Goal: Information Seeking & Learning: Learn about a topic

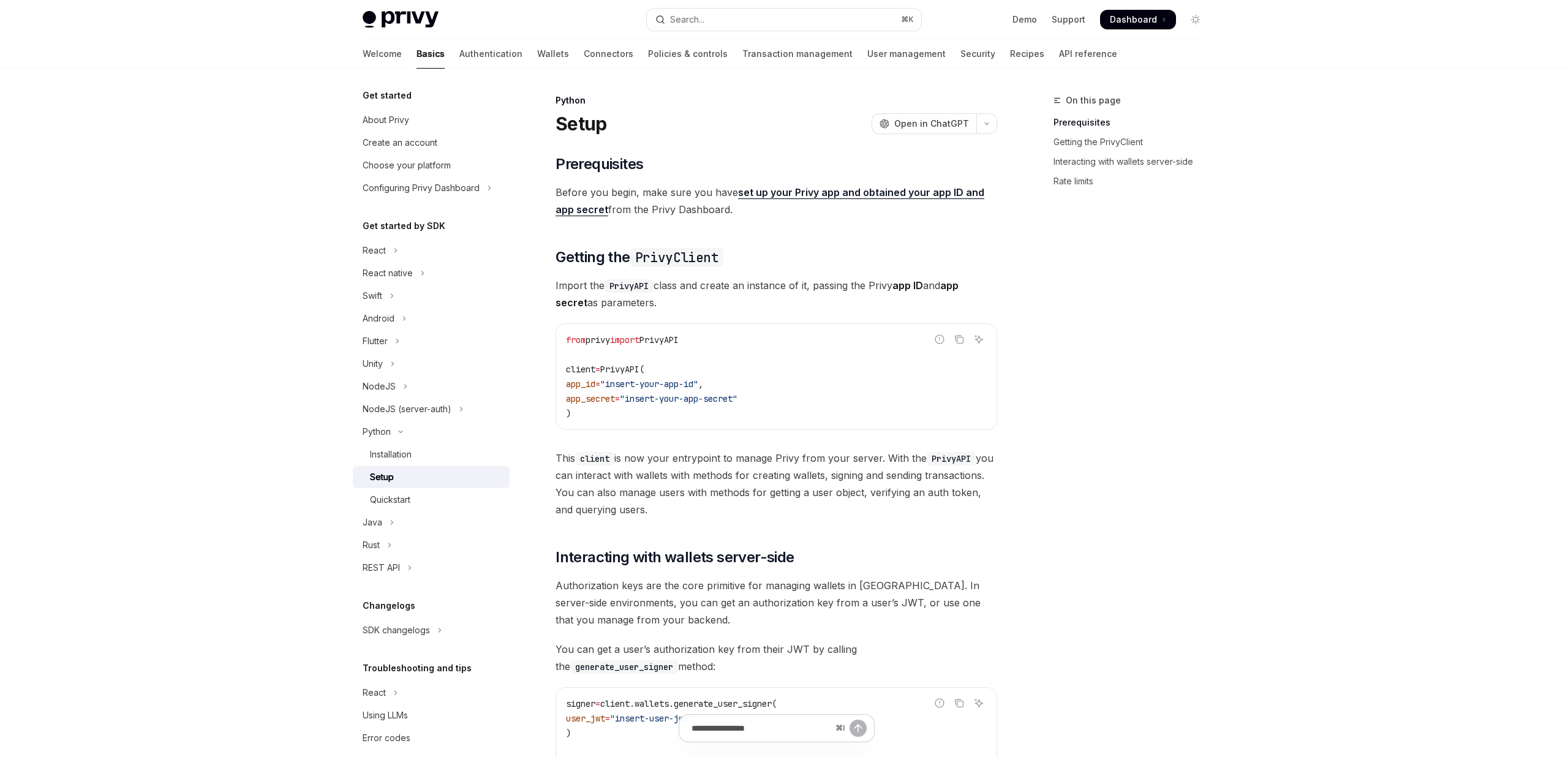
scroll to position [358, 0]
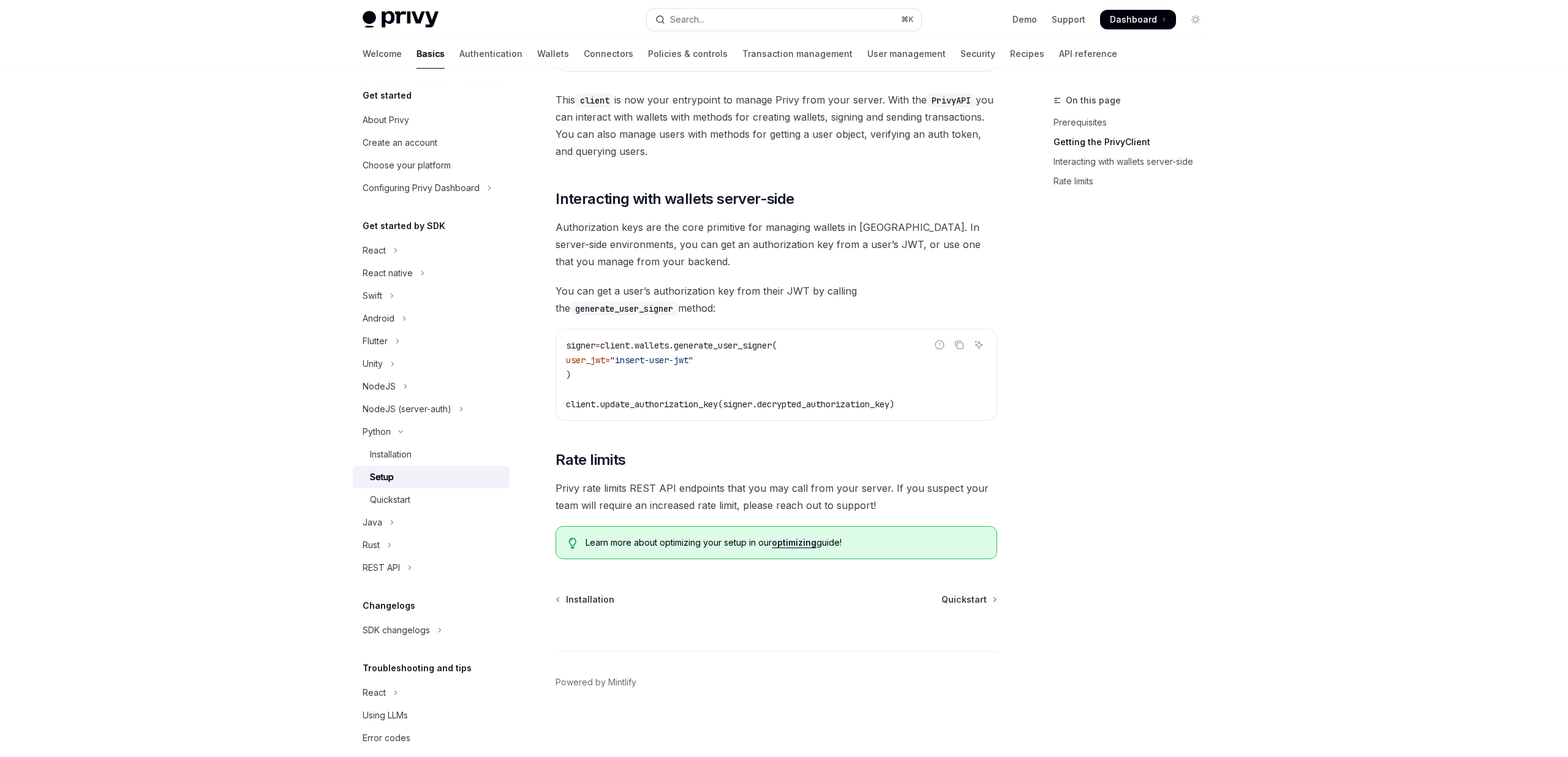
click at [323, 4] on div at bounding box center [784, 34] width 1568 height 69
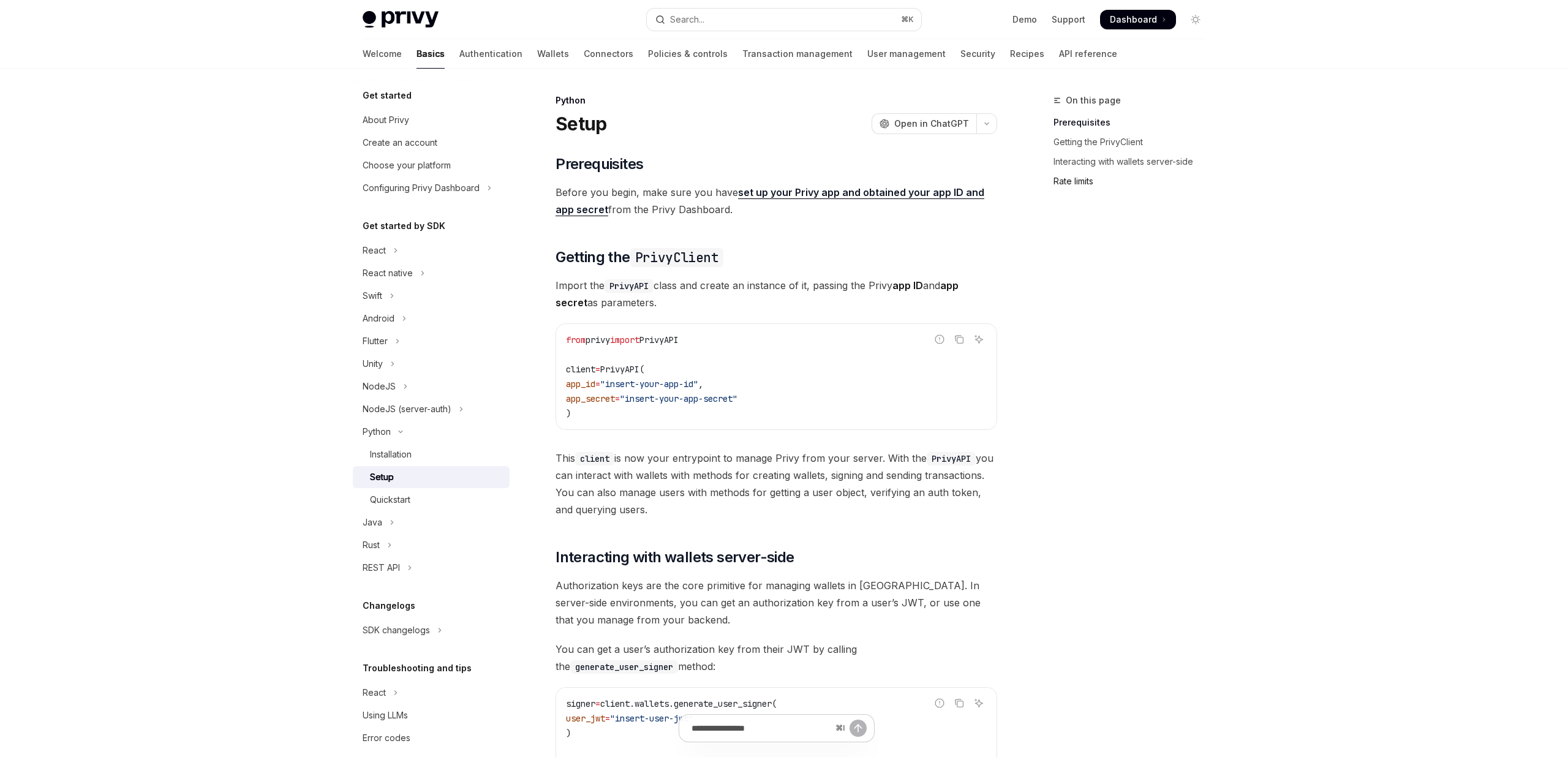
click at [1075, 187] on link "Rate limits" at bounding box center [1134, 181] width 162 height 20
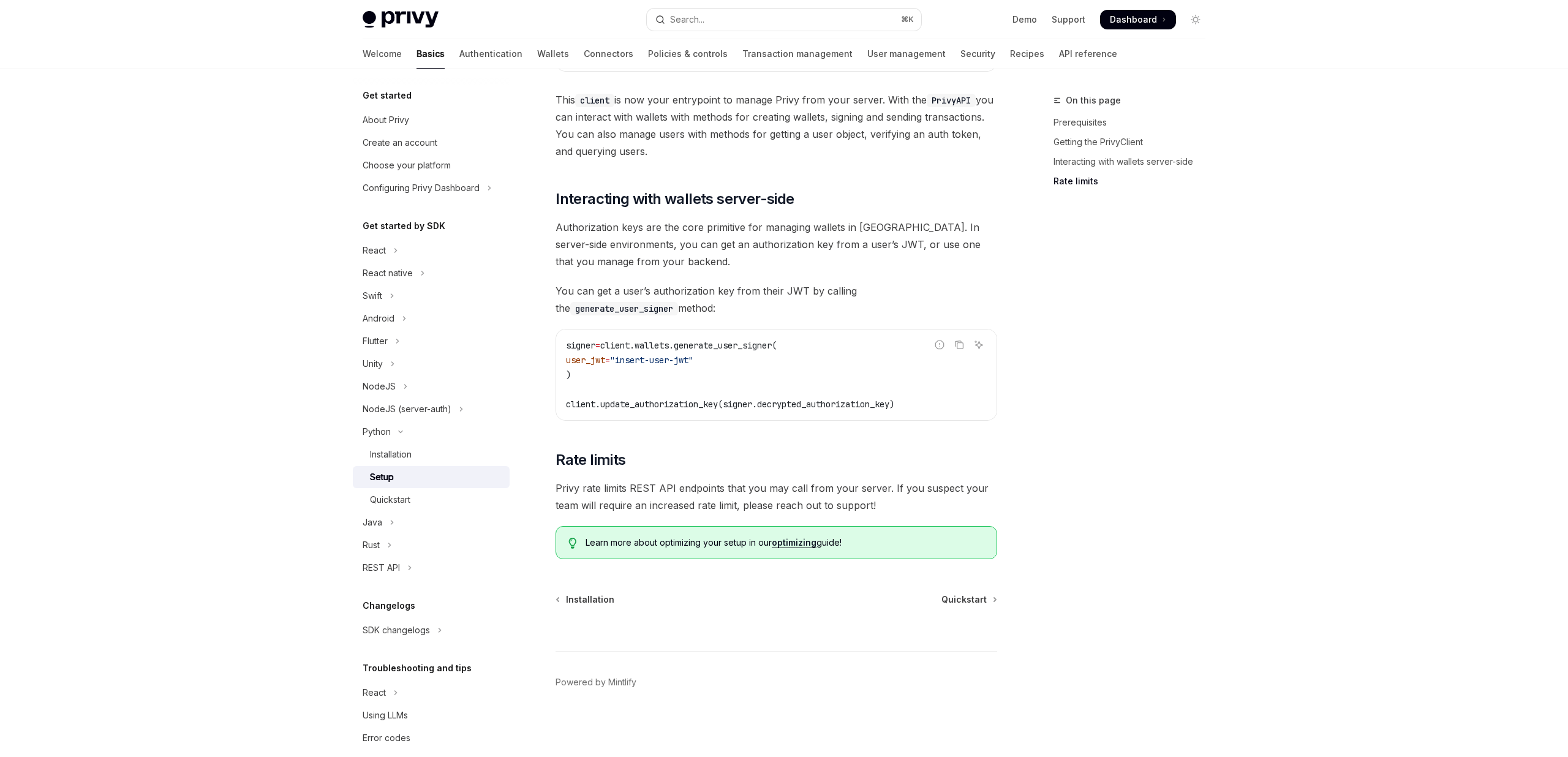
click at [805, 539] on link "optimizing" at bounding box center [794, 543] width 45 height 11
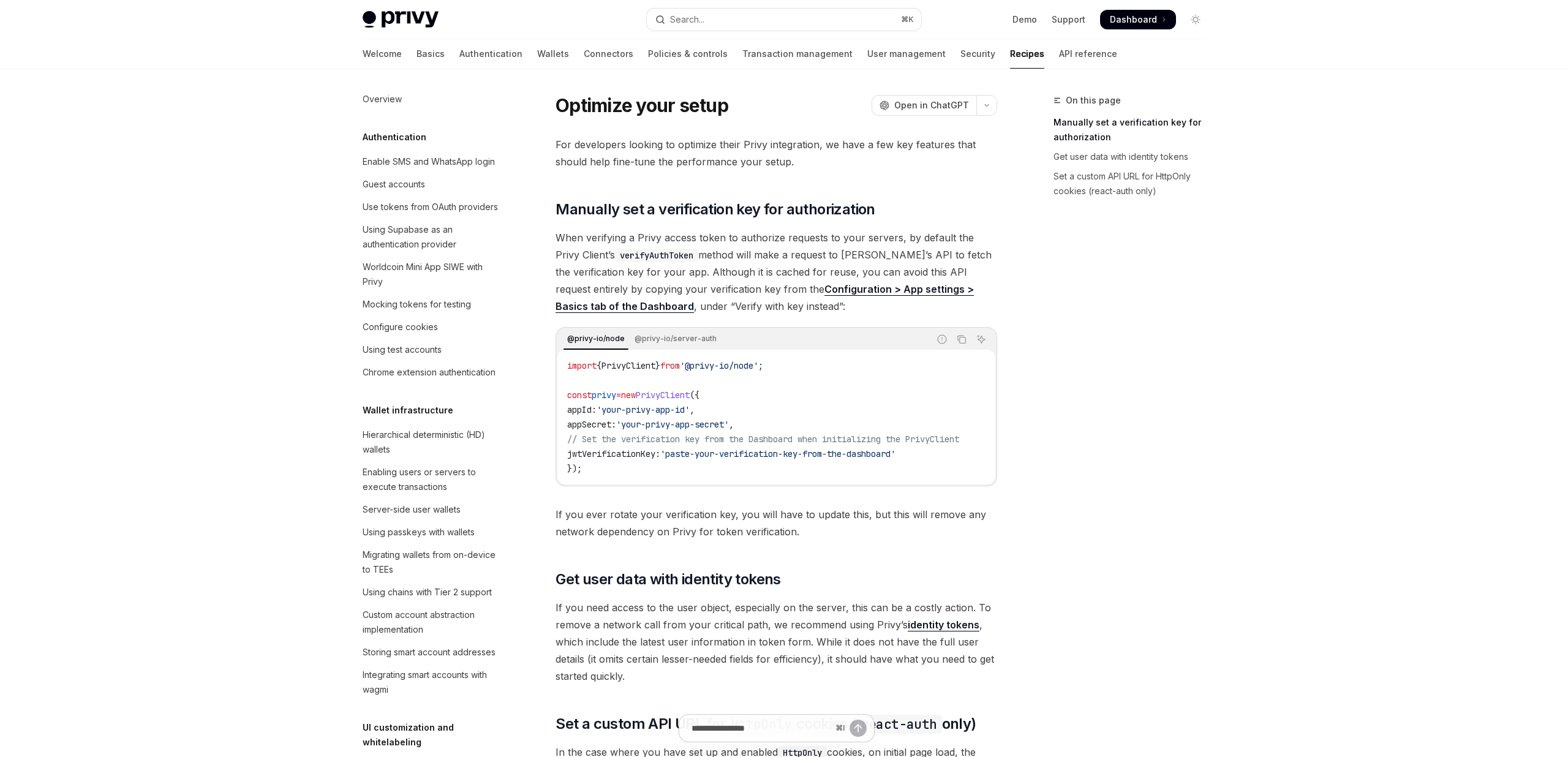
scroll to position [497, 0]
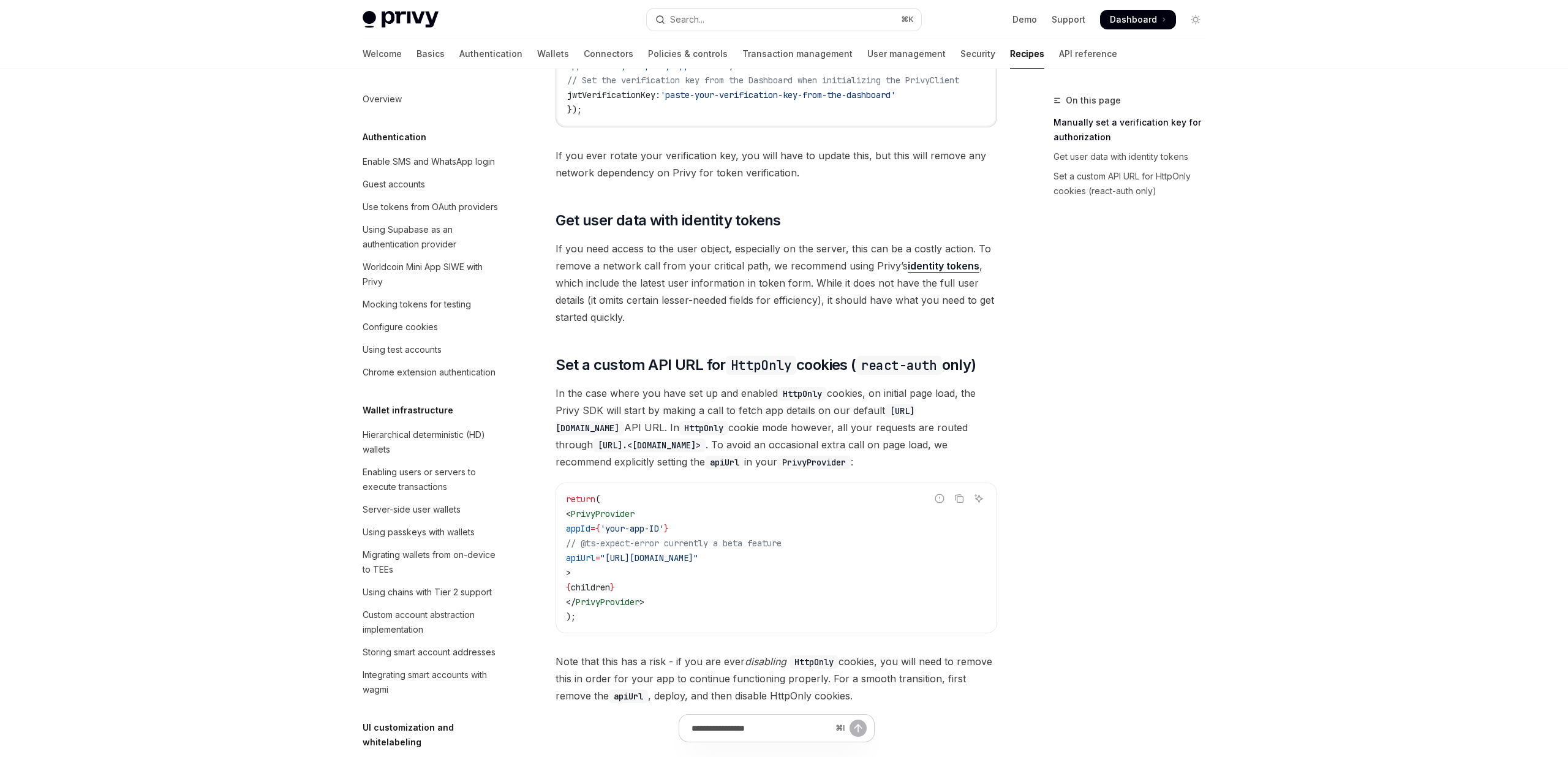
scroll to position [358, 0]
type textarea "*"
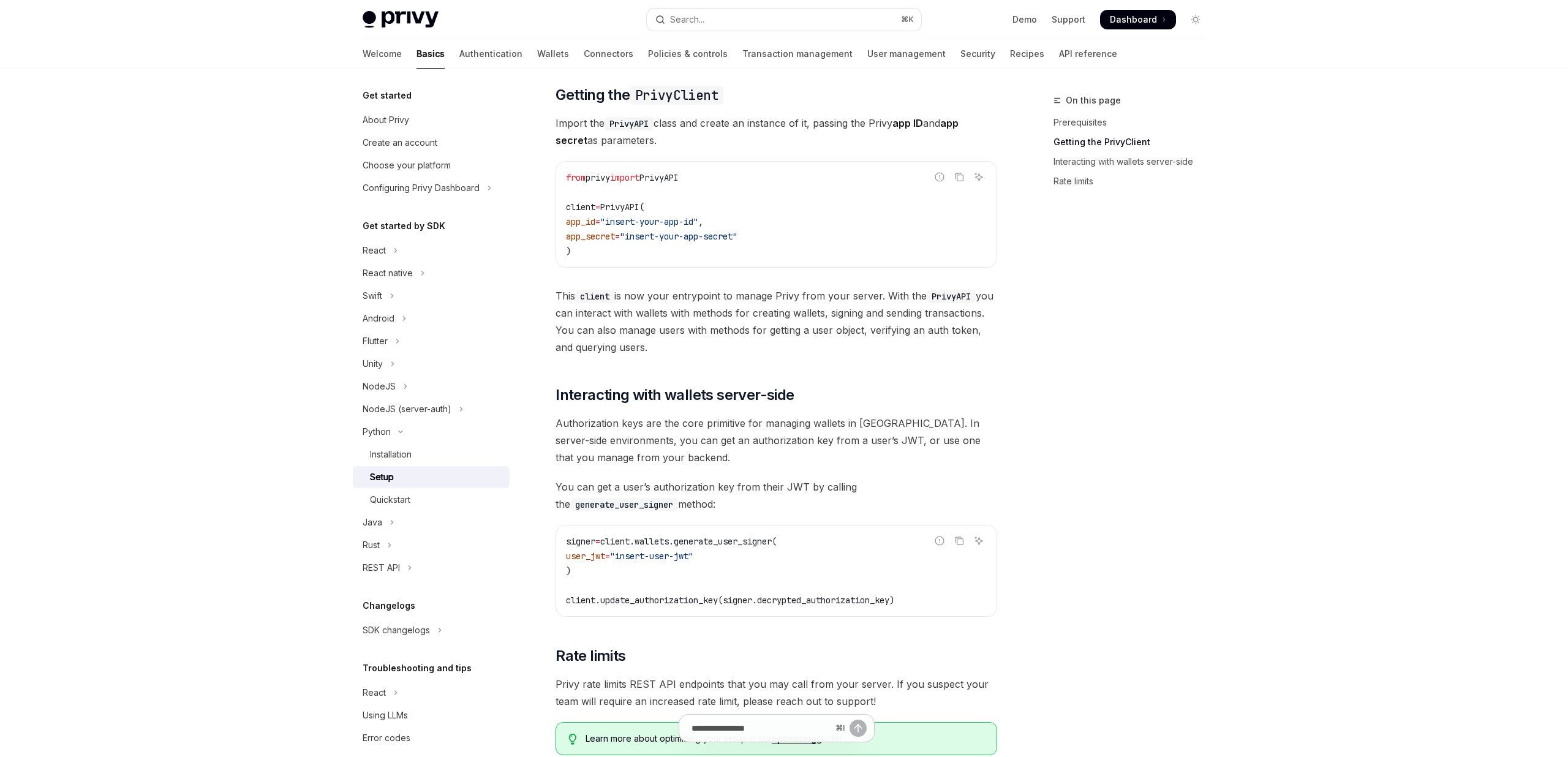
scroll to position [358, 0]
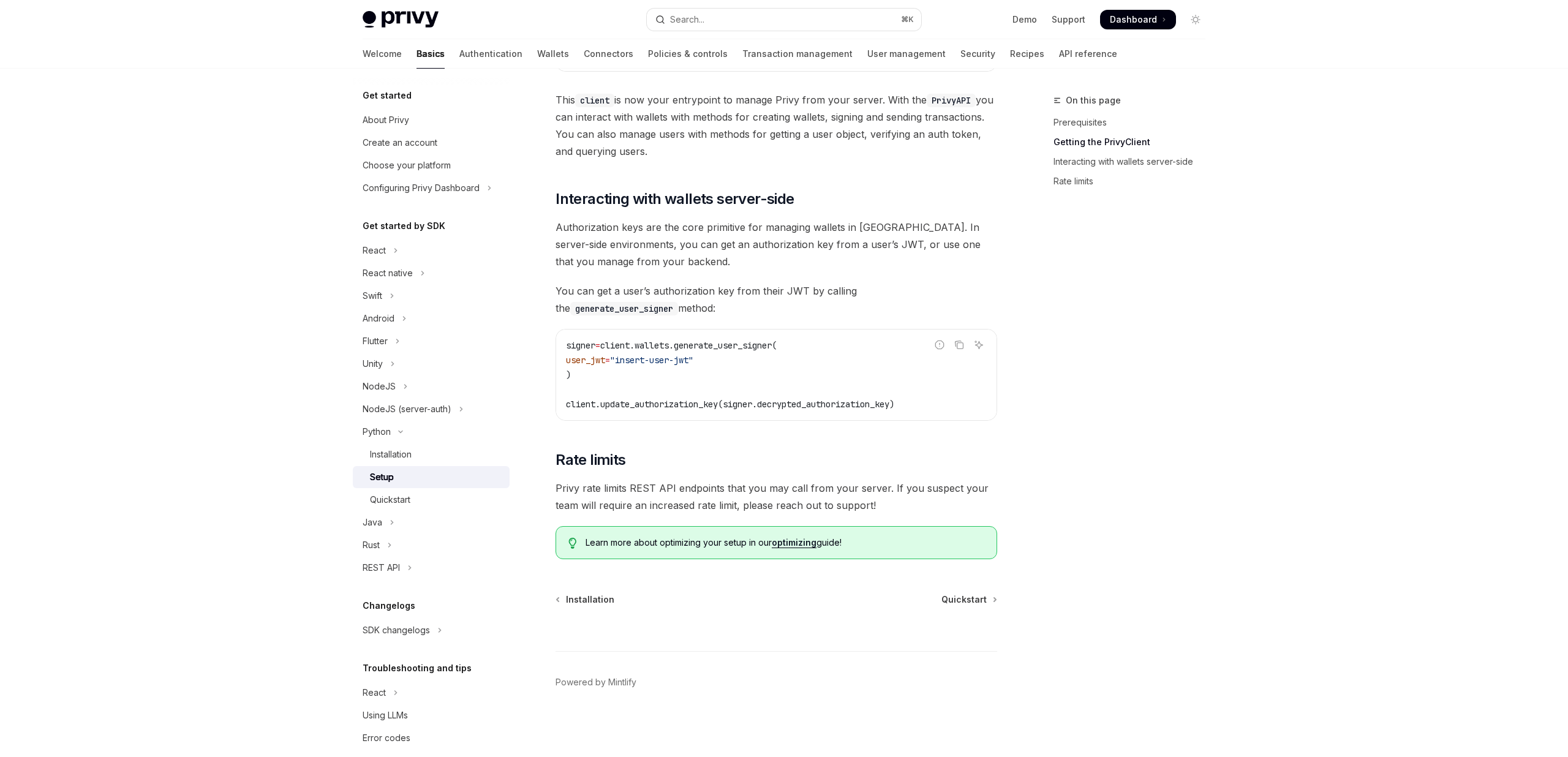
click at [693, 493] on span "Privy rate limits REST API endpoints that you may call from your server. If you…" at bounding box center [776, 497] width 442 height 34
click at [1074, 186] on link "Rate limits" at bounding box center [1134, 181] width 162 height 20
